Goal: Navigation & Orientation: Go to known website

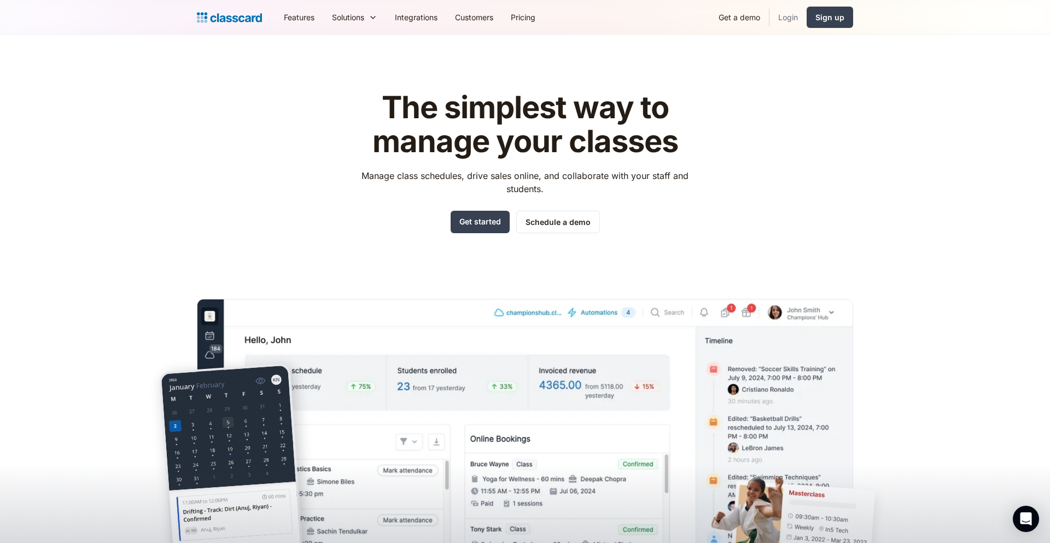
click at [788, 19] on link "Login" at bounding box center [788, 17] width 37 height 25
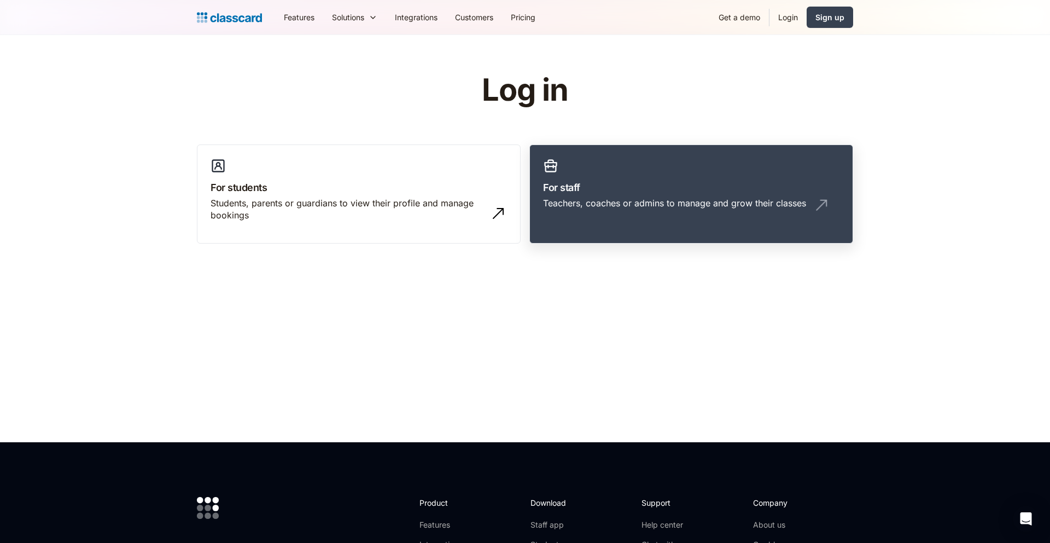
click at [700, 150] on link "For staff Teachers, coaches or admins to manage and grow their classes" at bounding box center [692, 194] width 324 height 100
